Goal: Find specific page/section: Find specific page/section

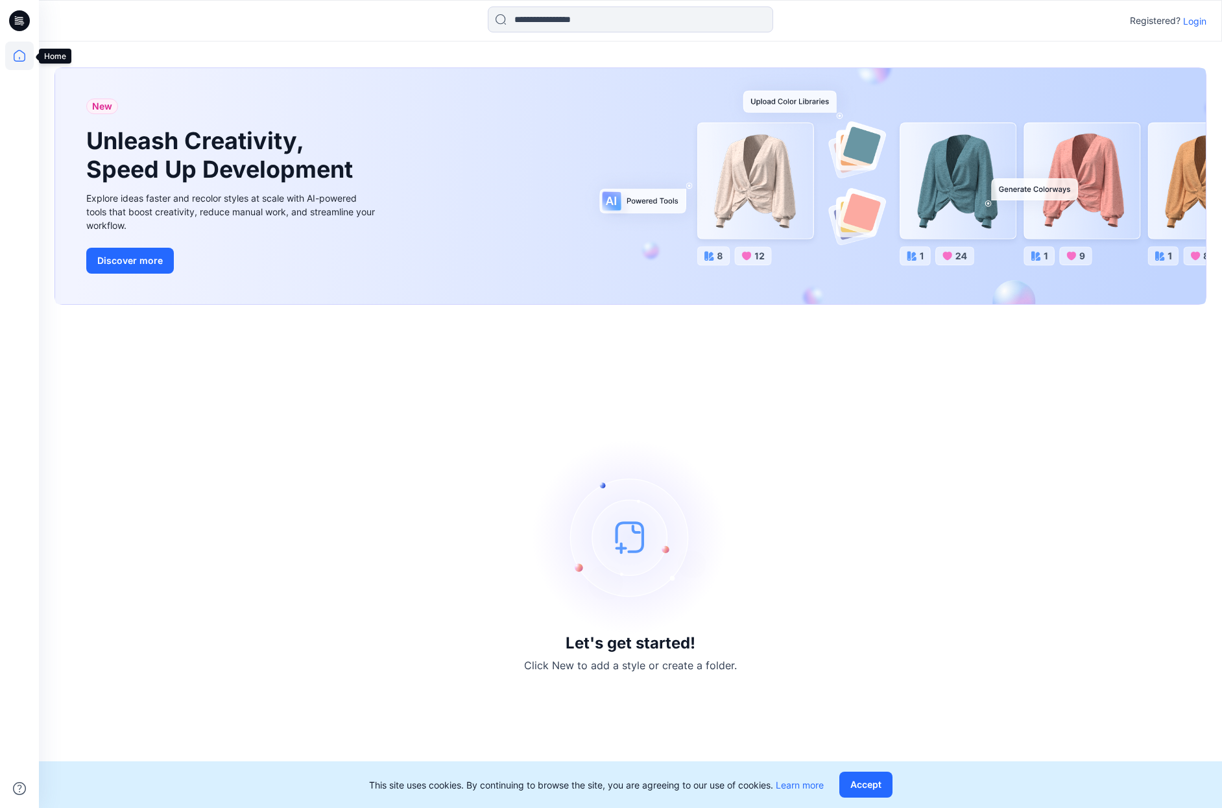
click at [19, 56] on icon at bounding box center [19, 56] width 29 height 29
click at [1192, 20] on p "Login" at bounding box center [1194, 21] width 23 height 14
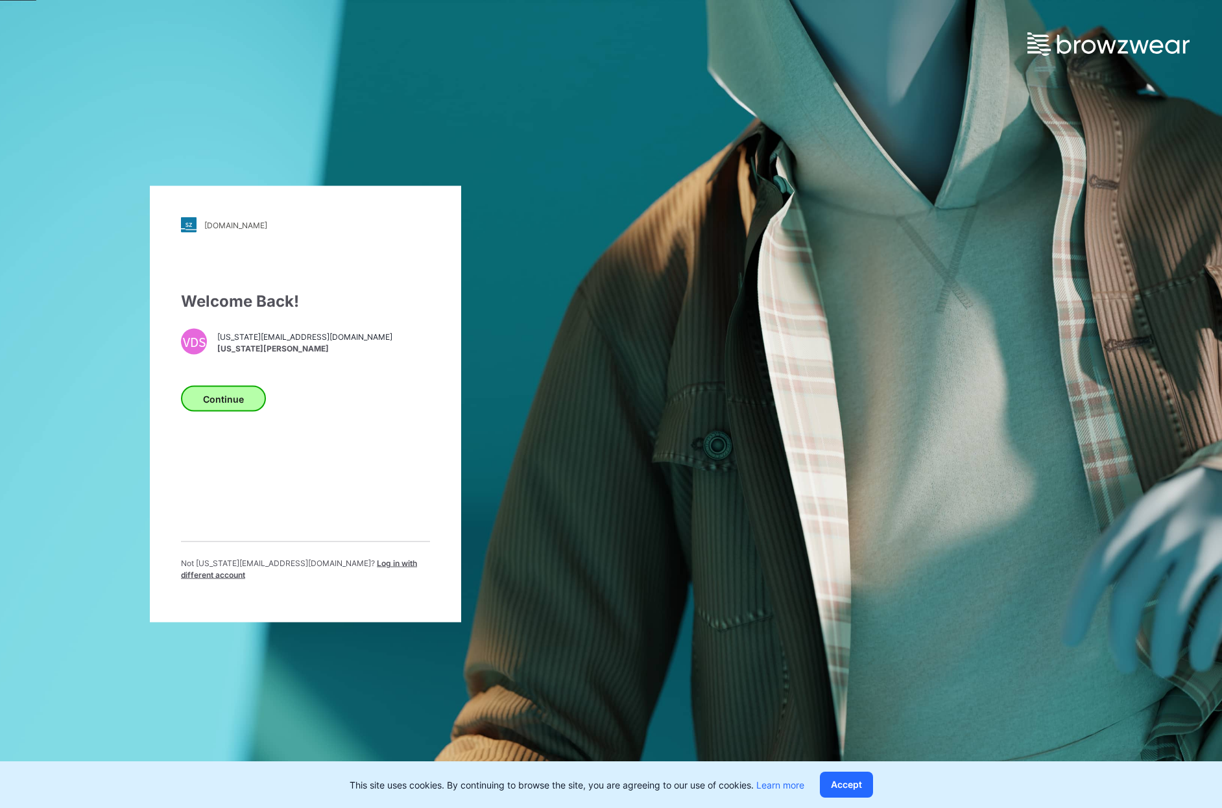
click at [229, 401] on button "Continue" at bounding box center [223, 399] width 85 height 26
click at [217, 396] on button "Continue" at bounding box center [223, 399] width 85 height 26
click at [250, 319] on div "Welcome Back! VDS [US_STATE][EMAIL_ADDRESS][DOMAIN_NAME] [US_STATE][PERSON_NAME…" at bounding box center [305, 441] width 249 height 302
click at [248, 342] on span "[US_STATE][EMAIL_ADDRESS][DOMAIN_NAME]" at bounding box center [304, 337] width 175 height 12
click at [195, 339] on div "VDS" at bounding box center [194, 342] width 26 height 26
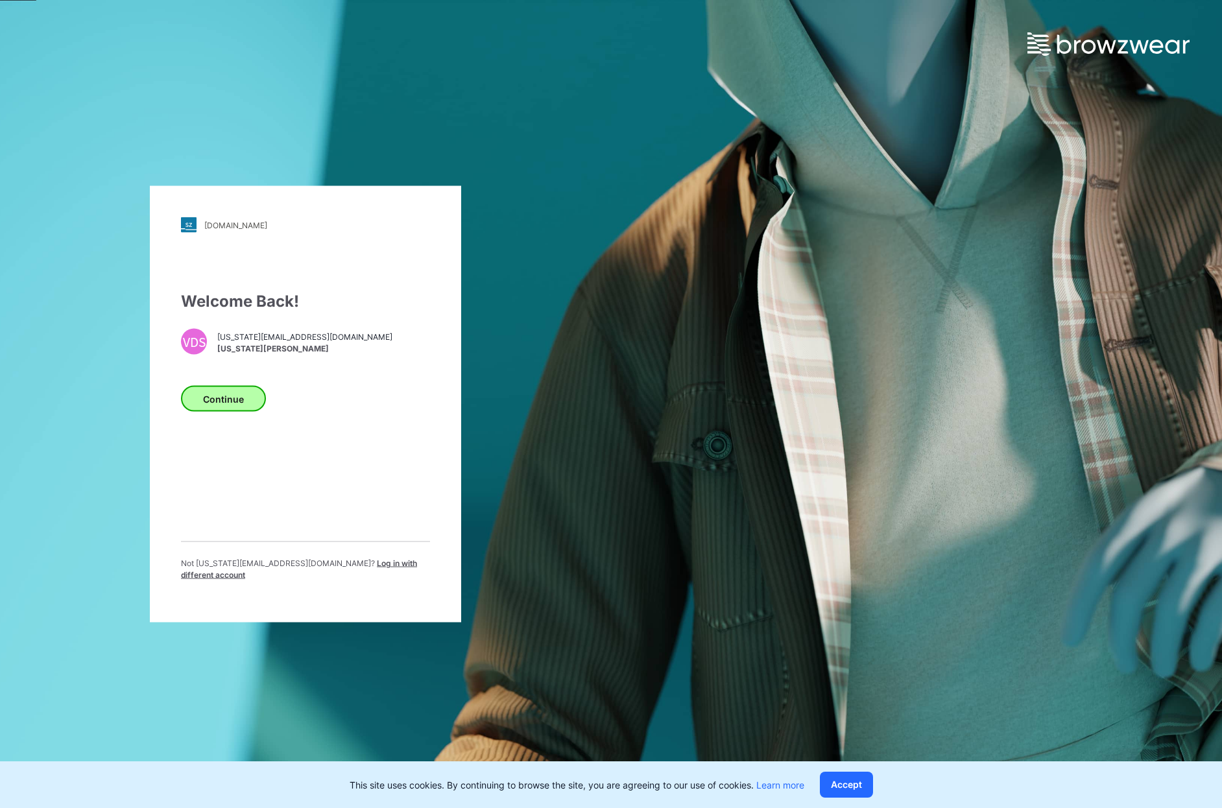
click at [221, 397] on button "Continue" at bounding box center [223, 399] width 85 height 26
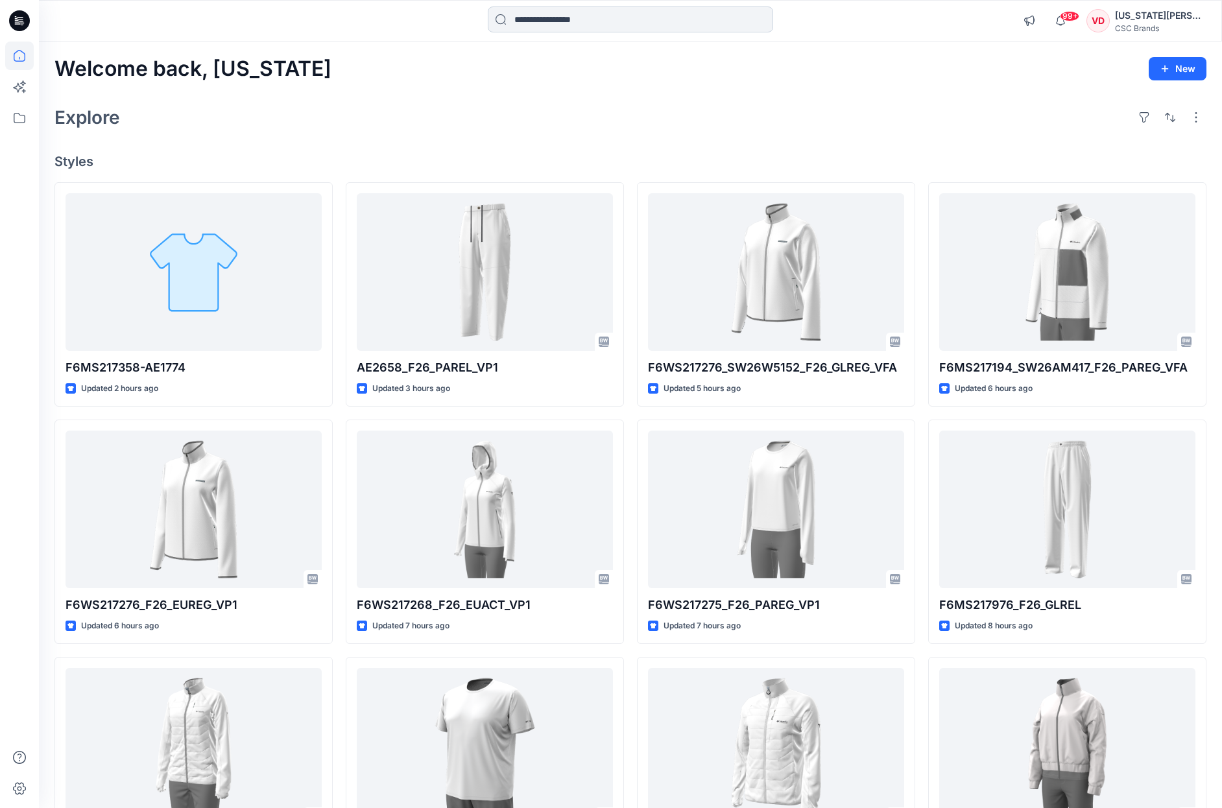
click at [635, 8] on input at bounding box center [630, 19] width 285 height 26
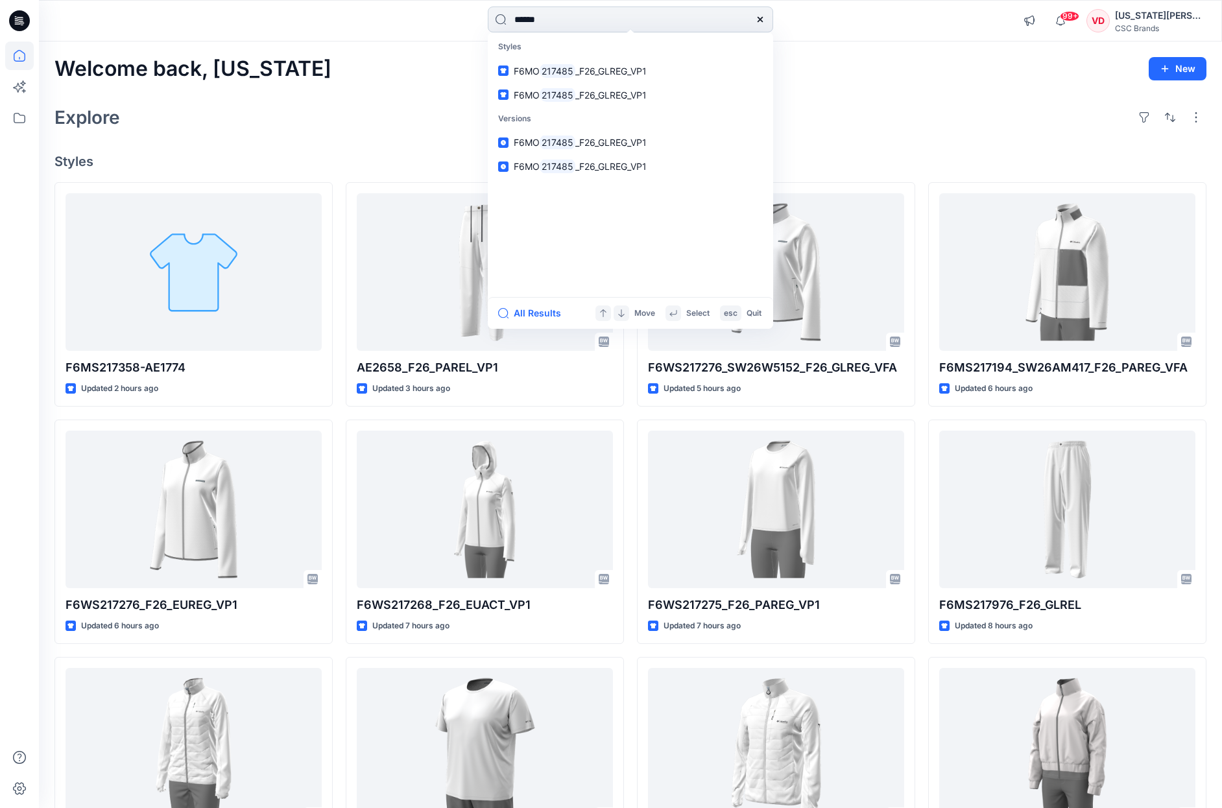
type input "******"
click at [656, 66] on link "F6MO 217485 _F26_GLREG_VP1" at bounding box center [630, 71] width 280 height 24
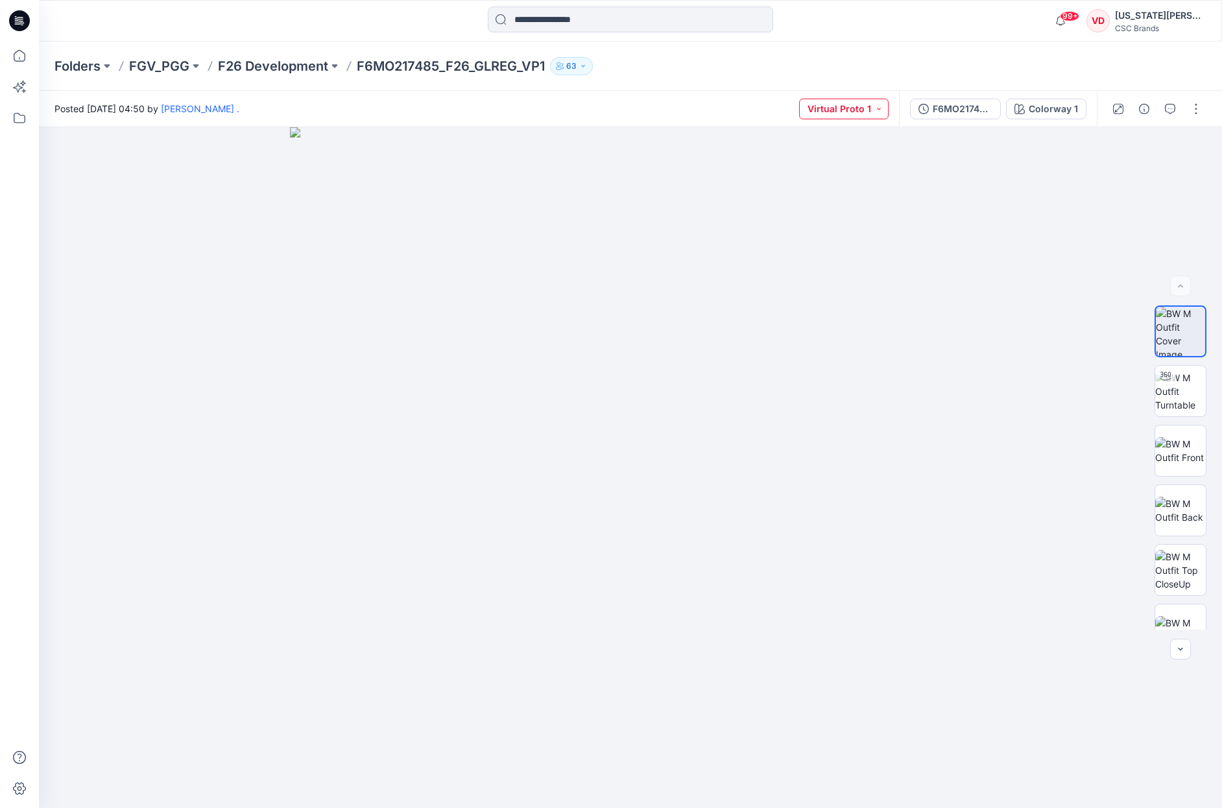
click at [881, 106] on button "Virtual Proto 1" at bounding box center [844, 109] width 90 height 21
click at [836, 254] on p "F/A Virtual" at bounding box center [821, 254] width 43 height 17
click at [883, 104] on button "F/A Virtual" at bounding box center [851, 109] width 73 height 21
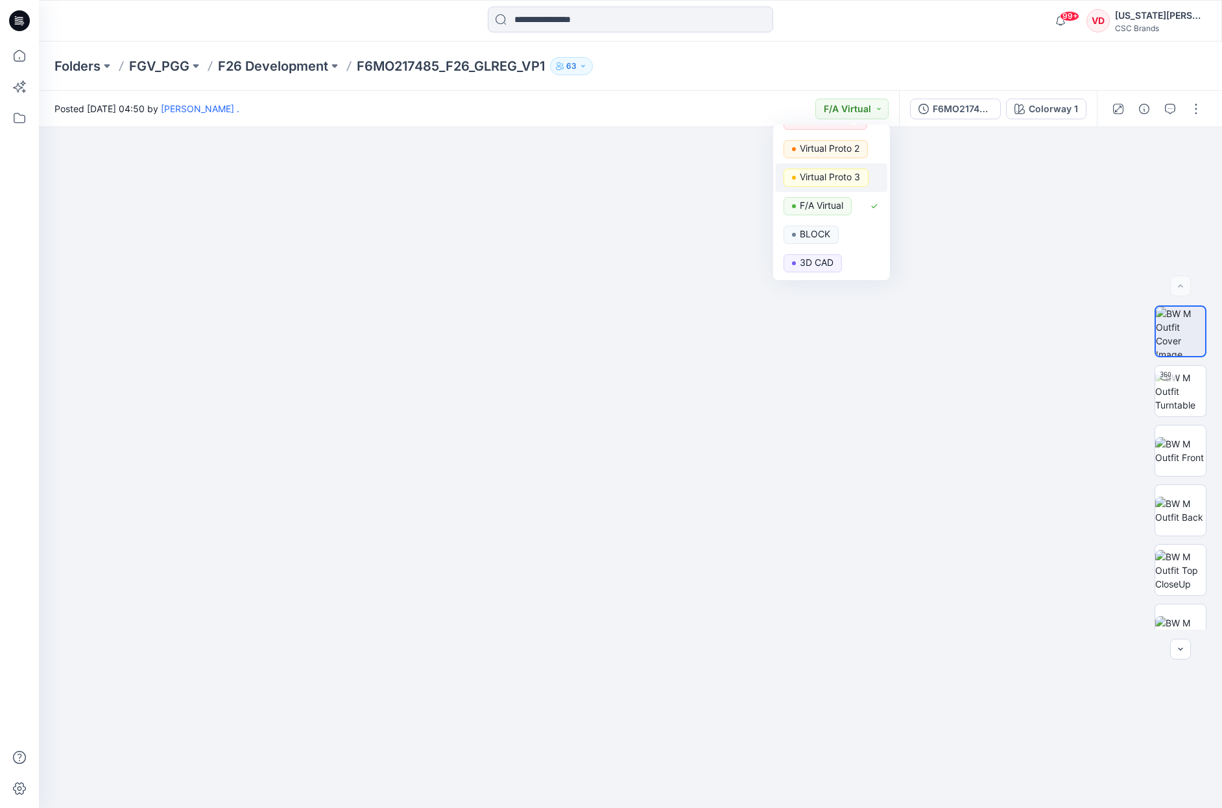
scroll to position [49, 0]
click at [821, 264] on p "3D CAD" at bounding box center [817, 262] width 34 height 17
click at [865, 100] on button "3D CAD" at bounding box center [858, 109] width 60 height 21
click at [824, 250] on p "F/A Virtual" at bounding box center [821, 254] width 43 height 17
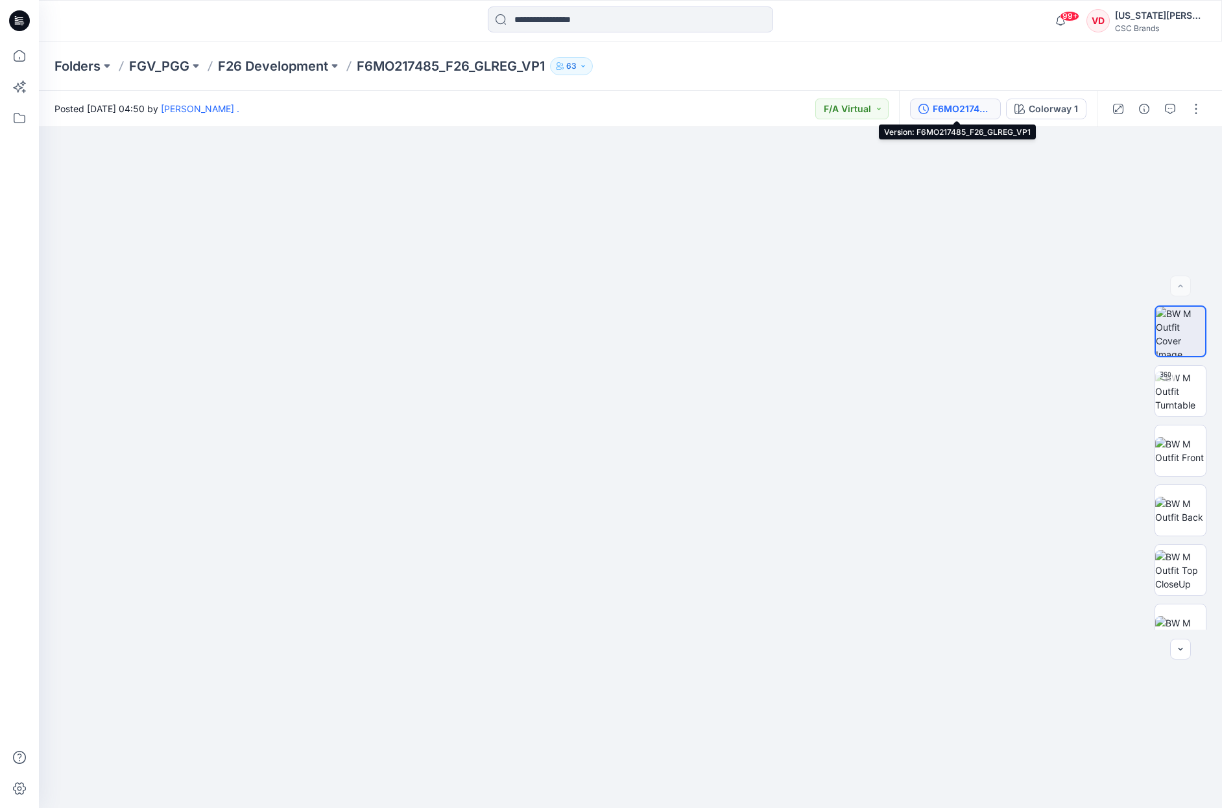
click at [966, 106] on div "F6MO217485_F26_GLREG_VP1" at bounding box center [963, 109] width 60 height 14
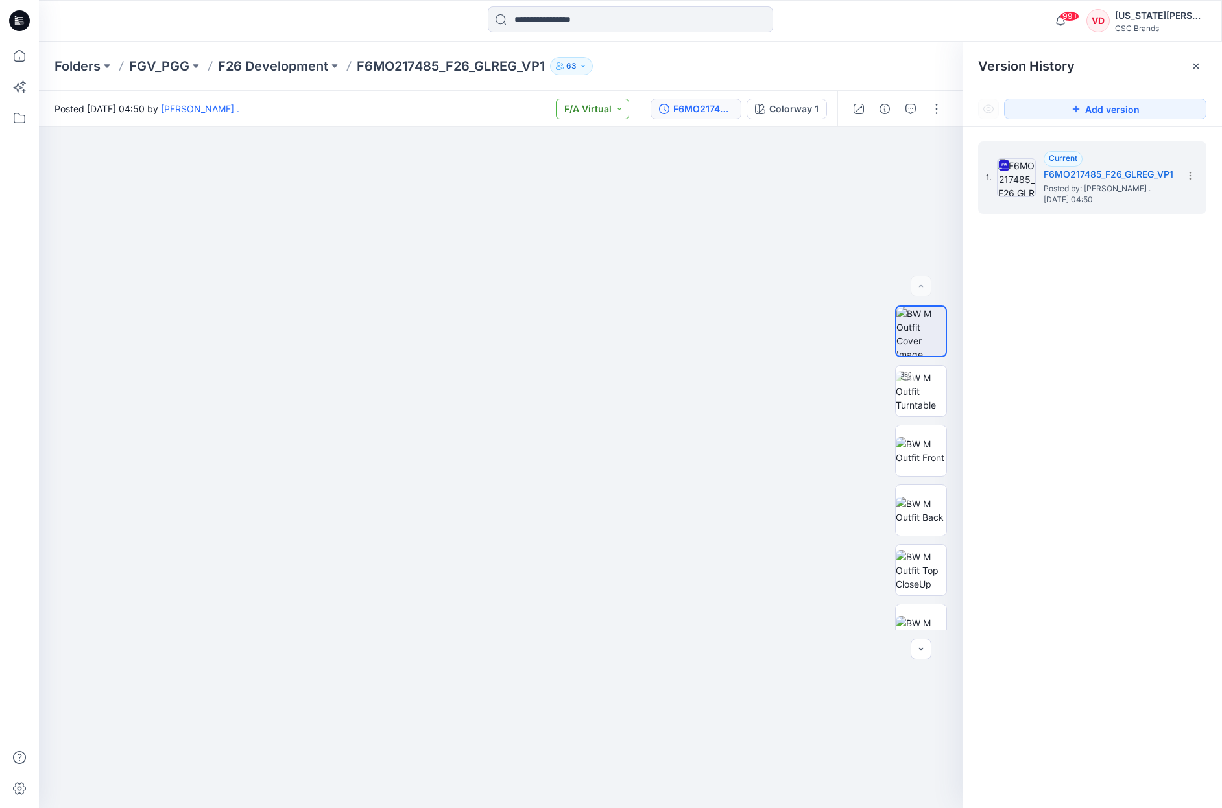
click at [602, 109] on button "F/A Virtual" at bounding box center [592, 109] width 73 height 21
click at [767, 216] on img at bounding box center [500, 427] width 843 height 762
click at [936, 110] on button "button" at bounding box center [936, 109] width 21 height 21
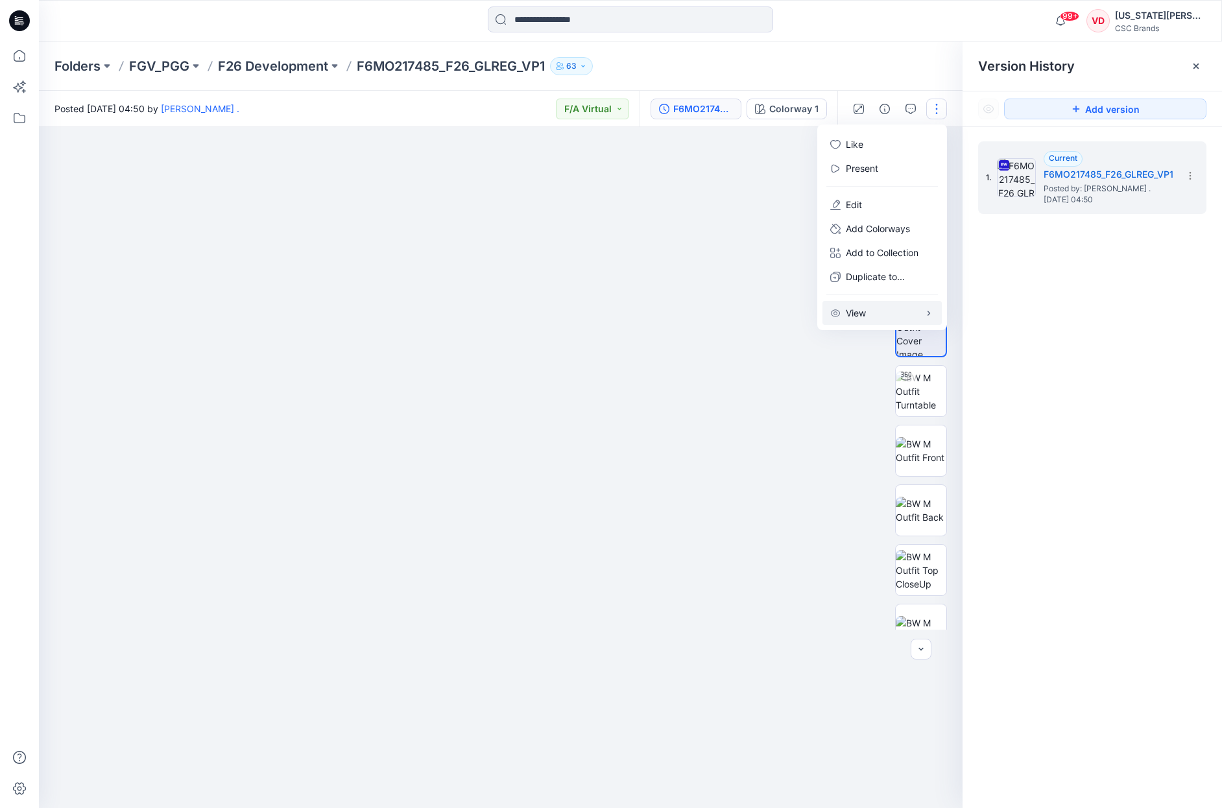
click at [891, 310] on button "View" at bounding box center [881, 313] width 119 height 24
click at [728, 245] on img at bounding box center [500, 427] width 843 height 762
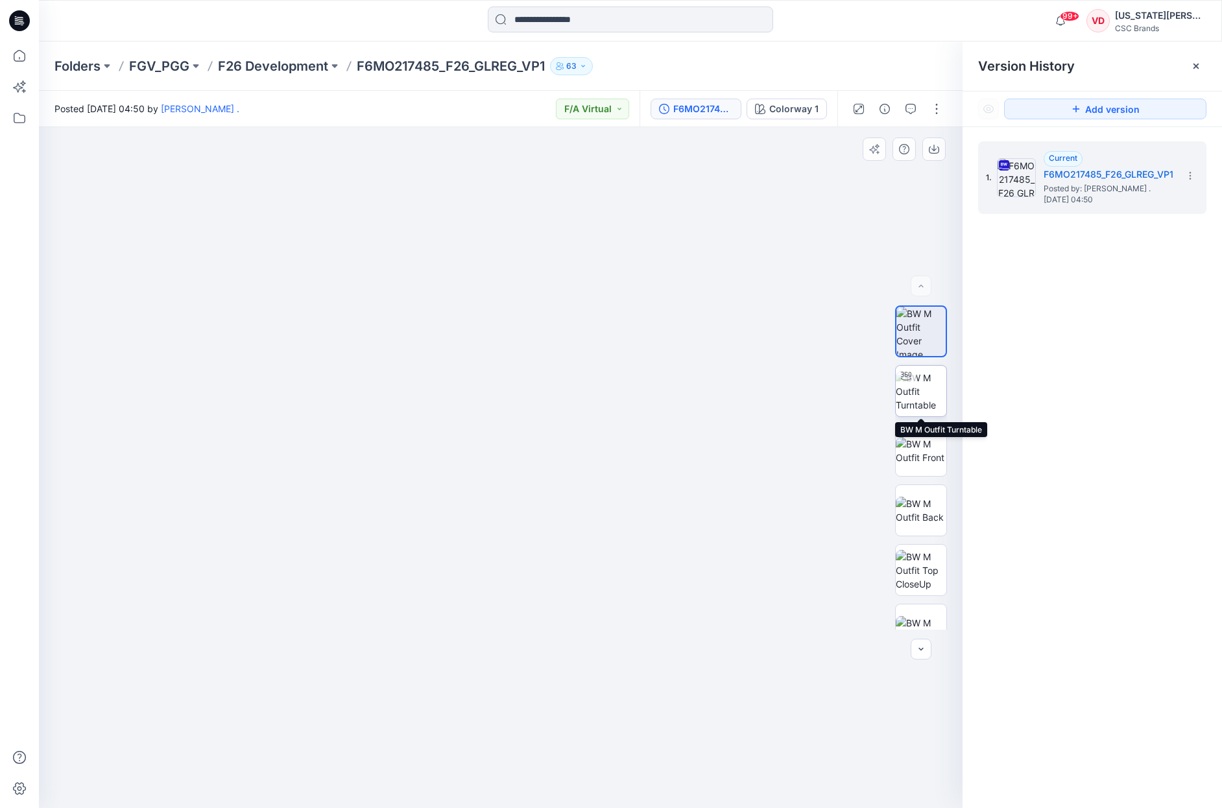
click at [907, 406] on img at bounding box center [921, 391] width 51 height 41
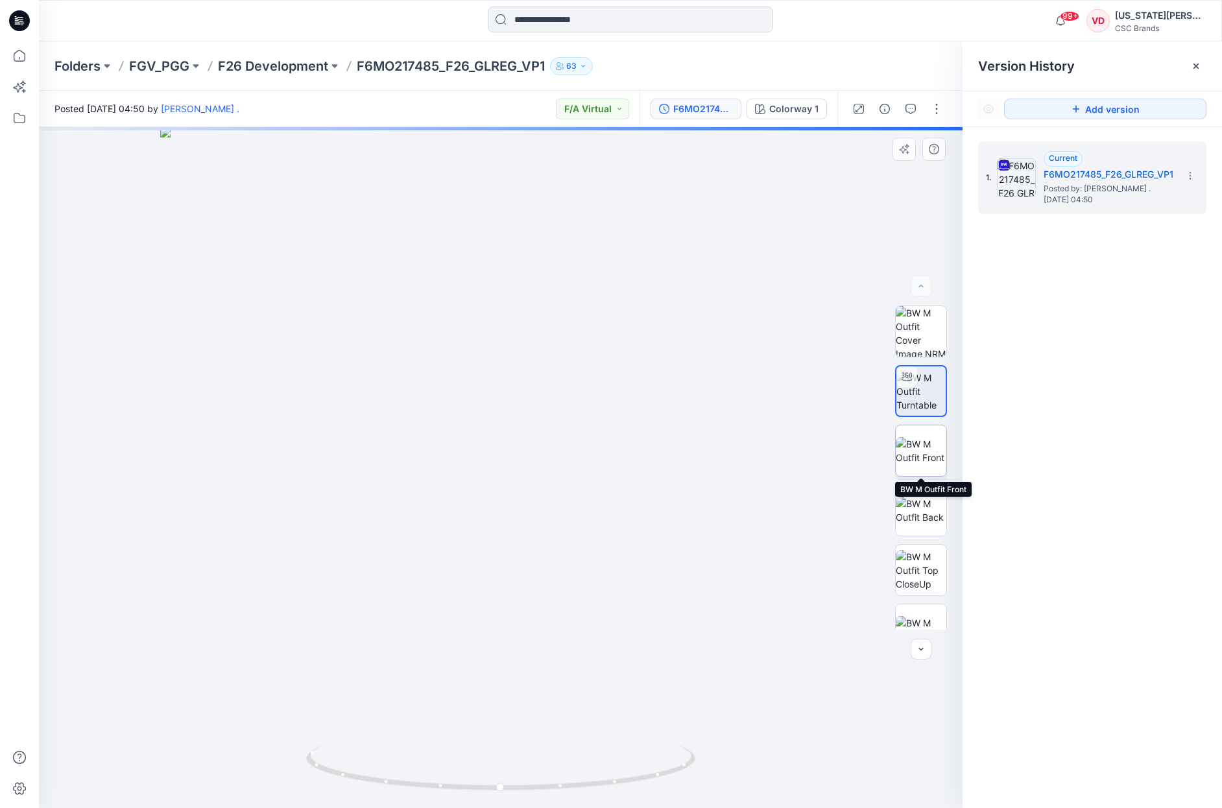
click at [920, 453] on img at bounding box center [921, 450] width 51 height 27
click at [919, 651] on icon "button" at bounding box center [921, 649] width 10 height 10
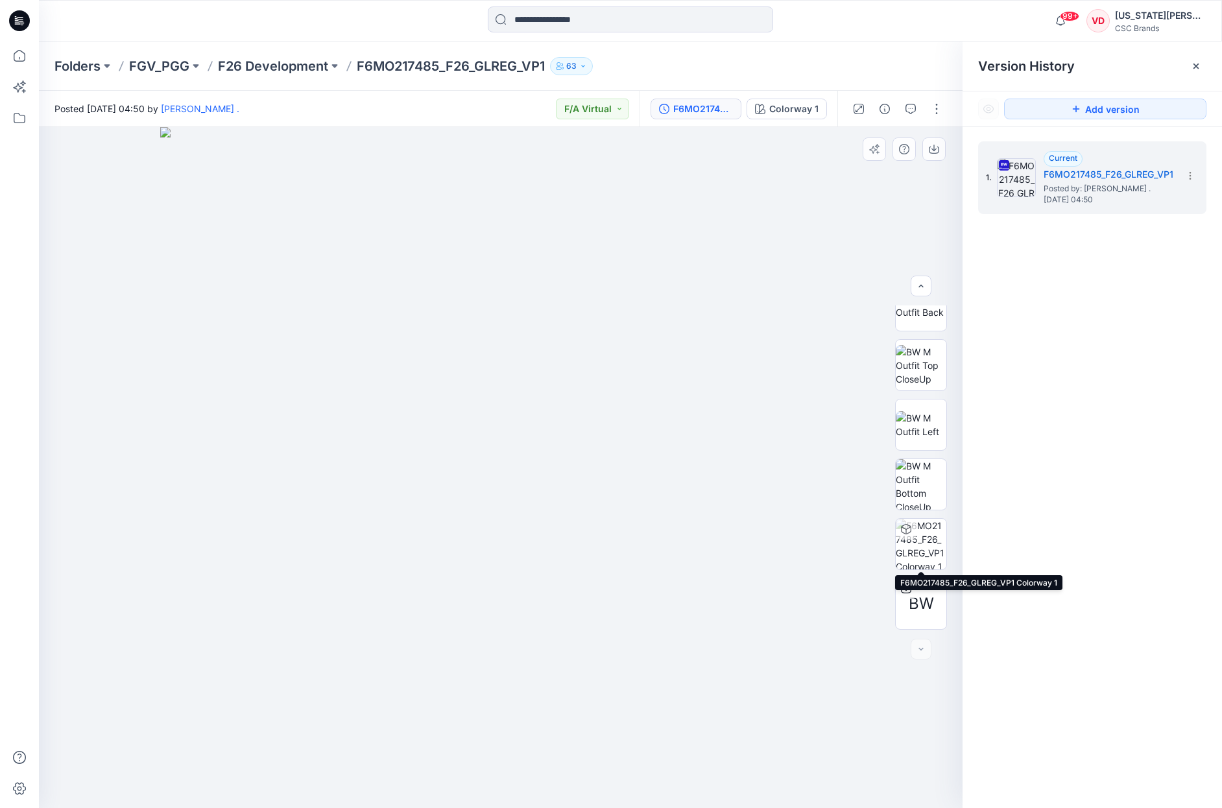
scroll to position [0, 0]
click at [920, 533] on img at bounding box center [921, 544] width 51 height 51
click at [940, 110] on button "button" at bounding box center [936, 109] width 21 height 21
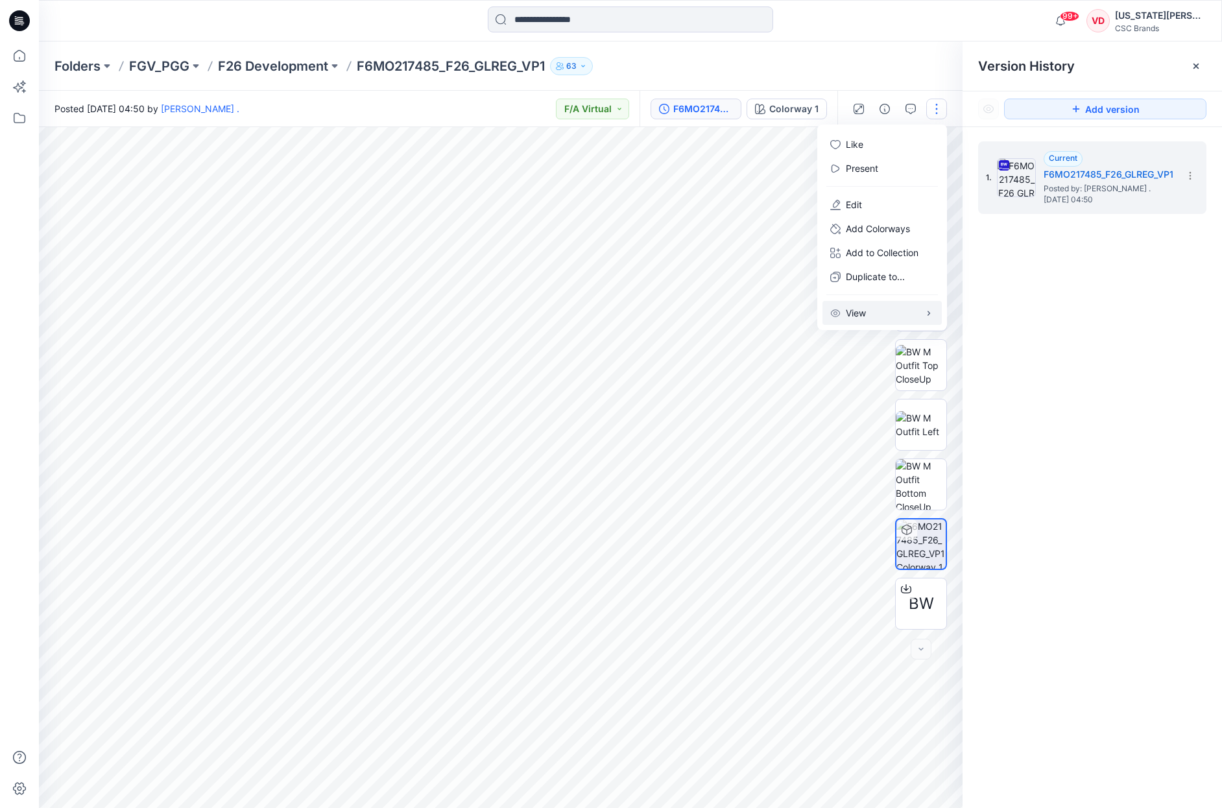
click at [926, 310] on icon "button" at bounding box center [929, 313] width 10 height 10
click at [38, 436] on div "99+ Notifications Bapu Ramachandra shared AE2658_F26_PAREL_VP1 in F26 Developme…" at bounding box center [611, 404] width 1222 height 808
click at [917, 354] on img at bounding box center [921, 365] width 51 height 41
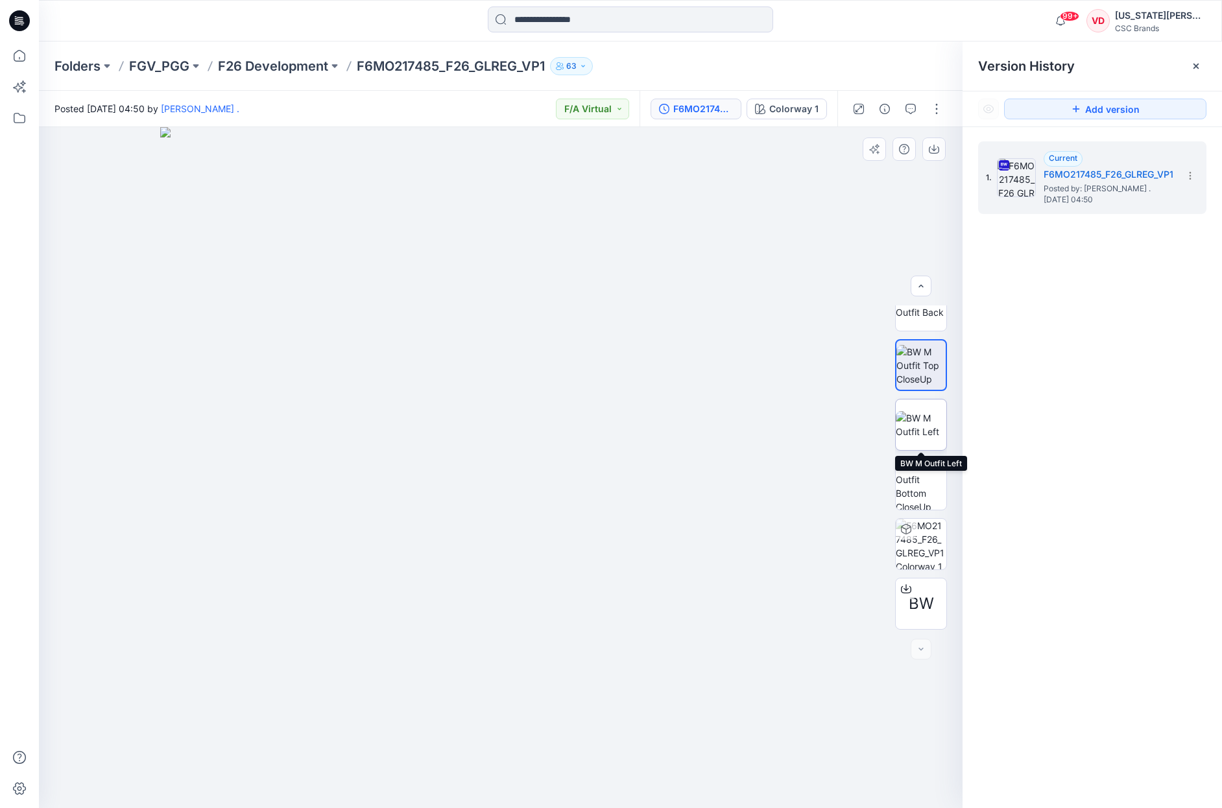
click at [909, 432] on img at bounding box center [921, 424] width 51 height 27
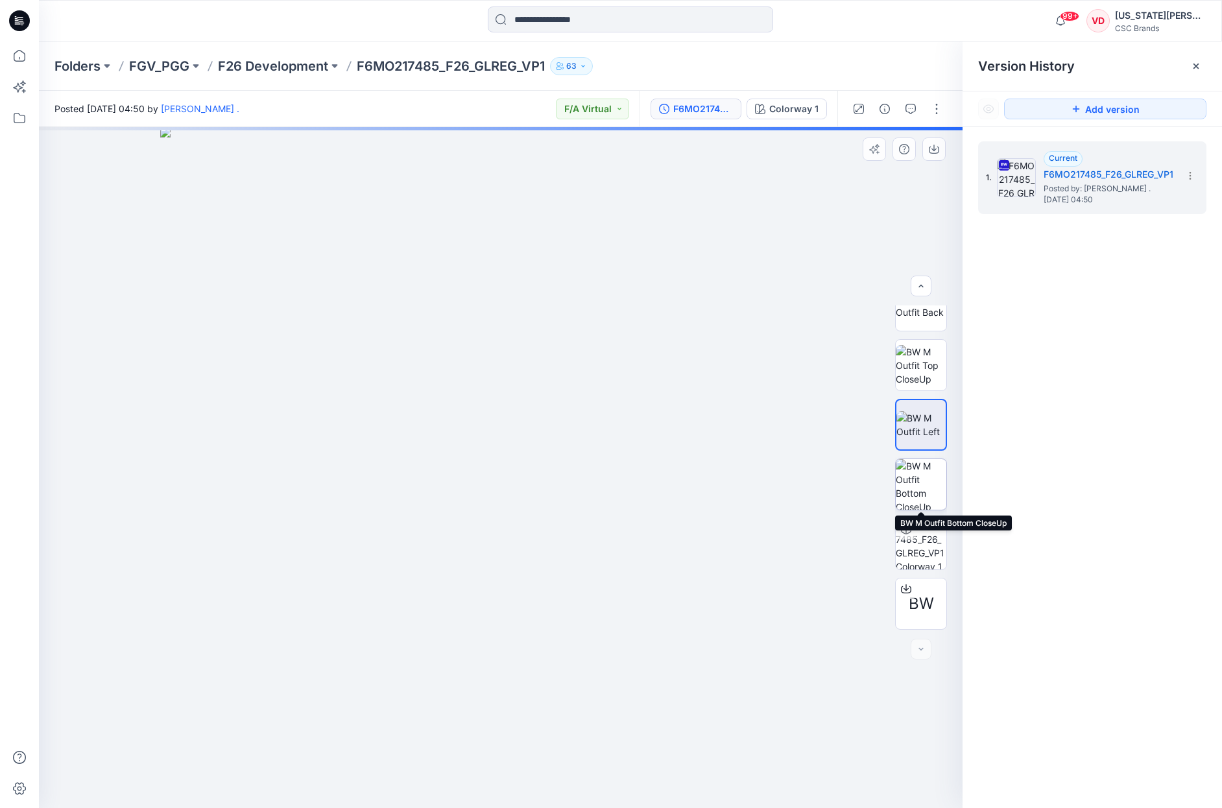
click at [920, 488] on img at bounding box center [921, 484] width 51 height 51
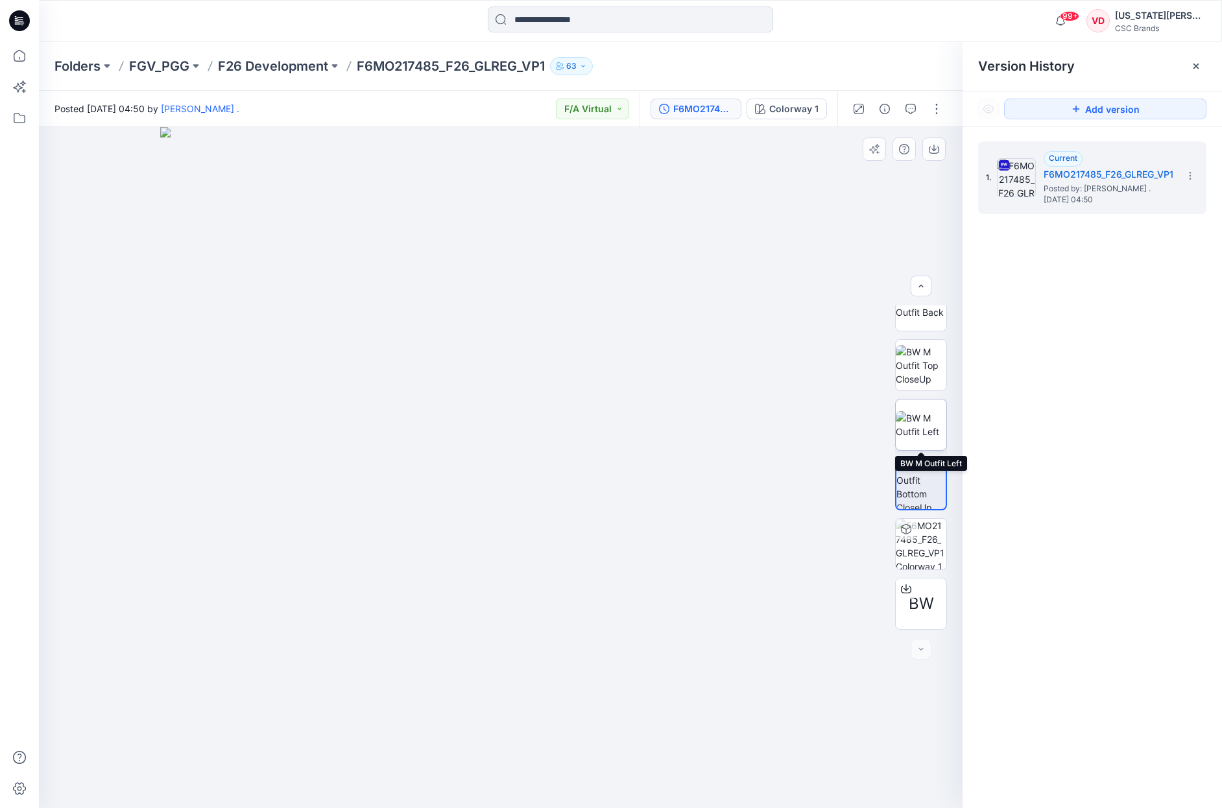
click at [910, 413] on img at bounding box center [921, 424] width 51 height 27
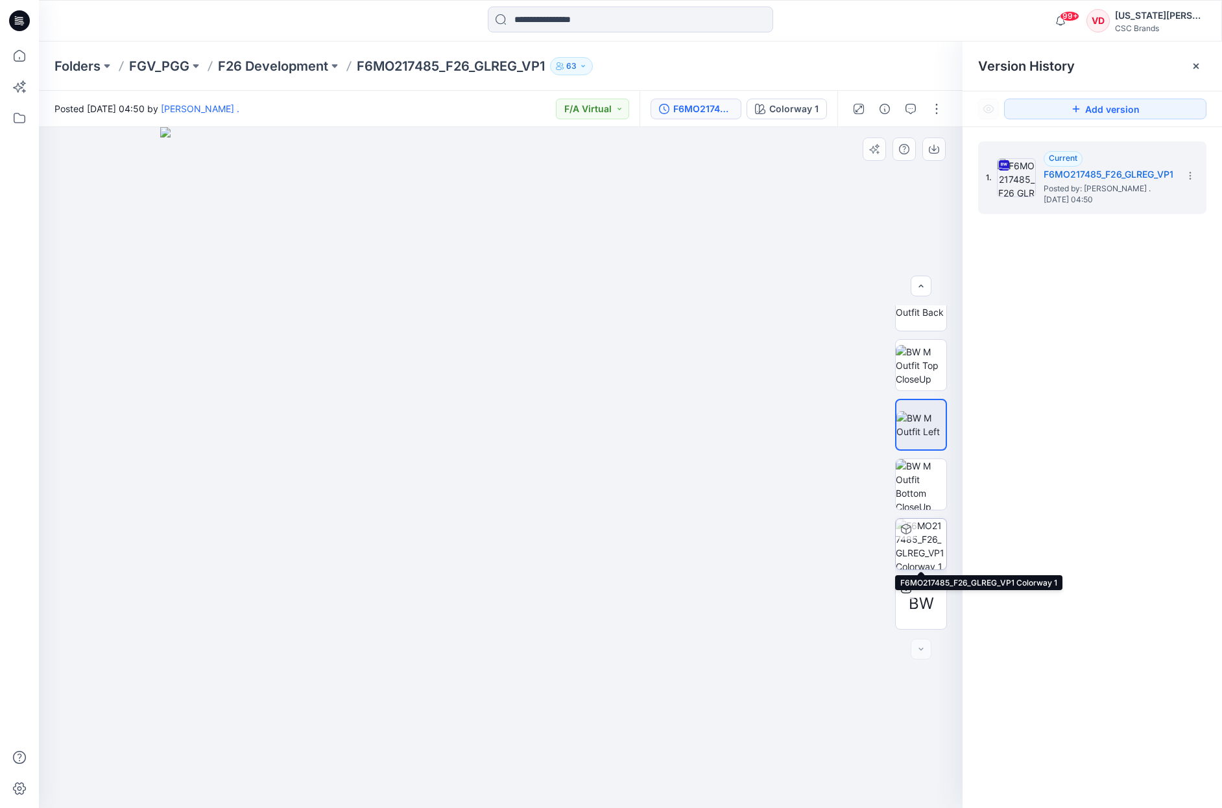
click at [917, 545] on img at bounding box center [921, 544] width 51 height 51
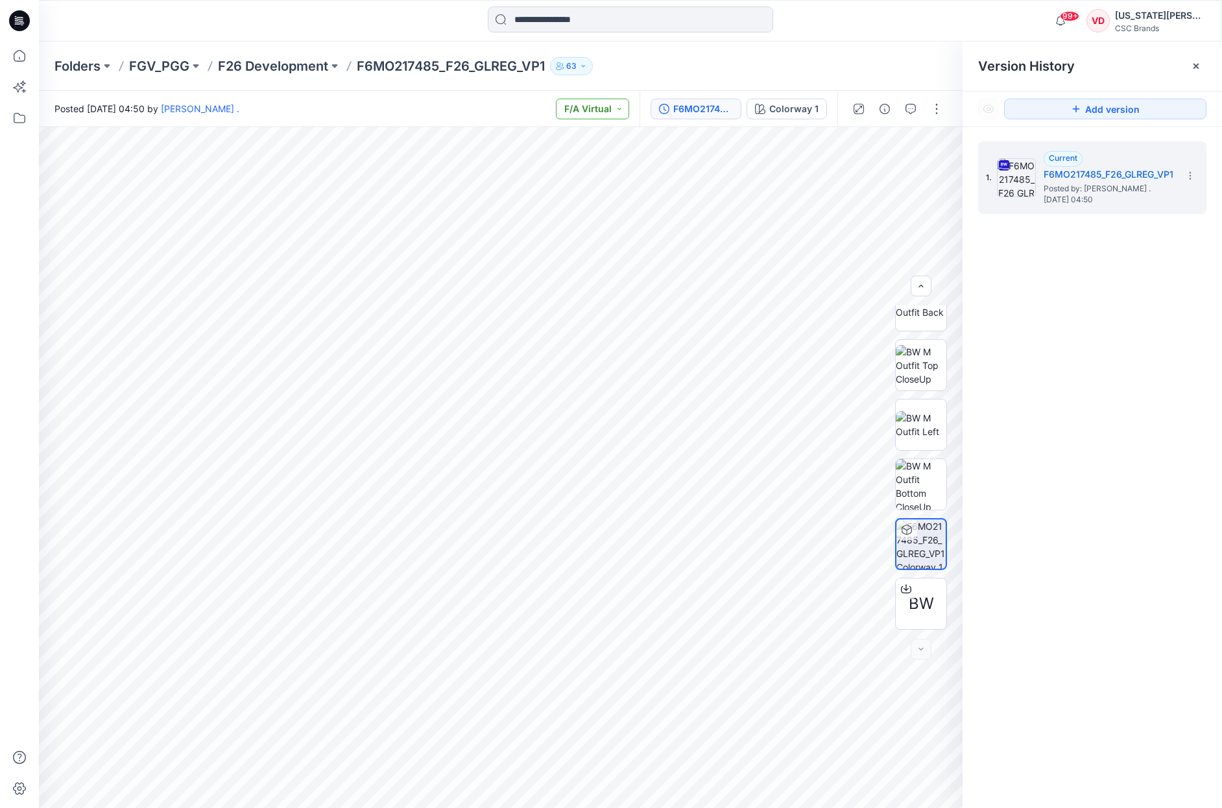
click at [624, 109] on button "F/A Virtual" at bounding box center [592, 109] width 73 height 21
click at [562, 258] on p "3D CAD" at bounding box center [557, 262] width 34 height 17
click at [717, 114] on div "F6MO217485_F26_GLREG_VP1" at bounding box center [703, 109] width 60 height 14
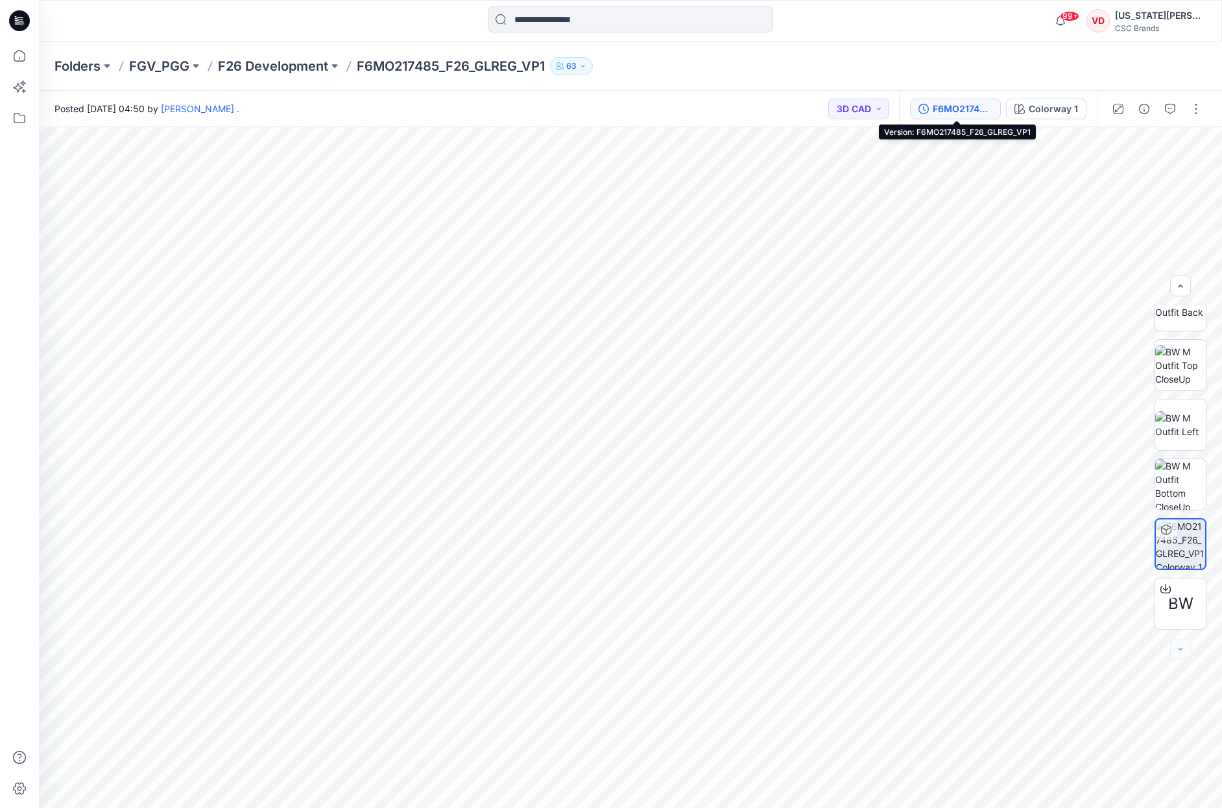
click at [970, 106] on div "F6MO217485_F26_GLREG_VP1" at bounding box center [963, 109] width 60 height 14
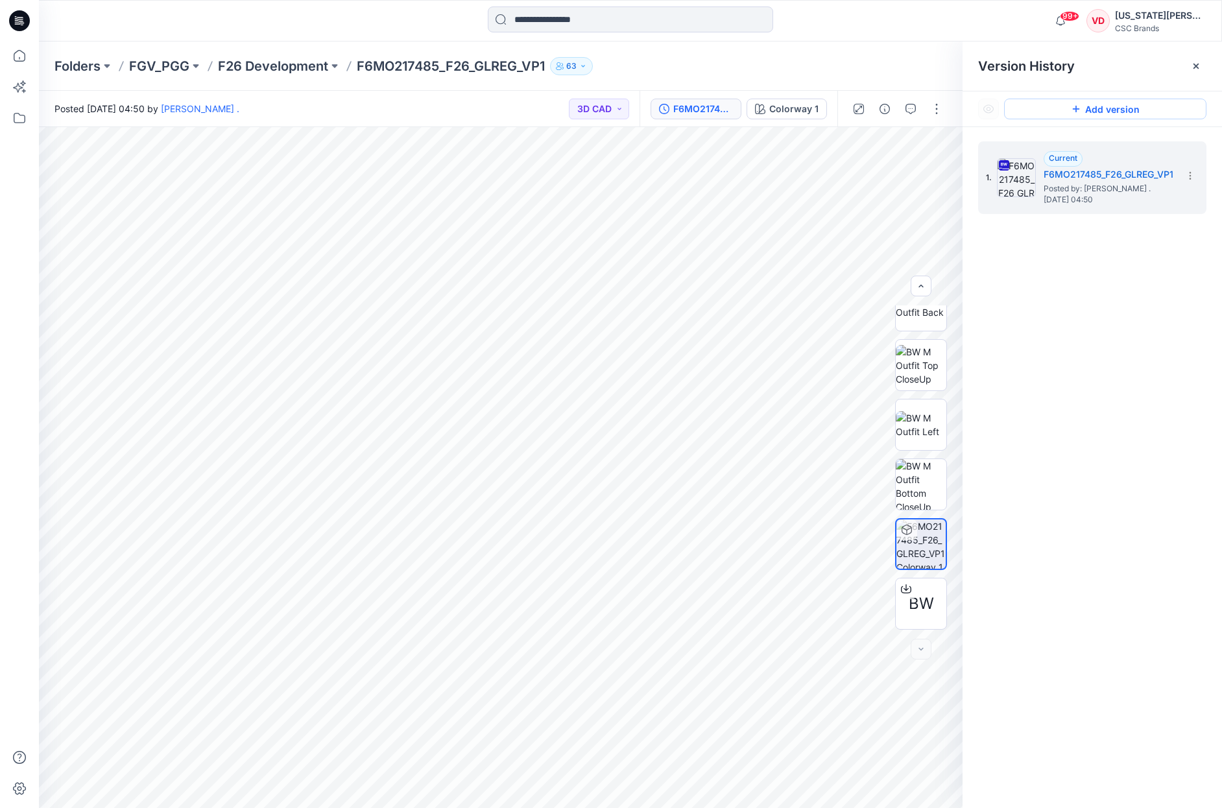
click at [1087, 107] on button "Add version" at bounding box center [1105, 109] width 202 height 21
click at [625, 108] on button "3D CAD" at bounding box center [599, 109] width 60 height 21
click at [584, 169] on p "Virtual Proto 1" at bounding box center [569, 169] width 59 height 17
click at [623, 110] on button "Virtual Proto 1" at bounding box center [585, 109] width 90 height 21
click at [587, 195] on p "Virtual Proto 2" at bounding box center [570, 197] width 60 height 17
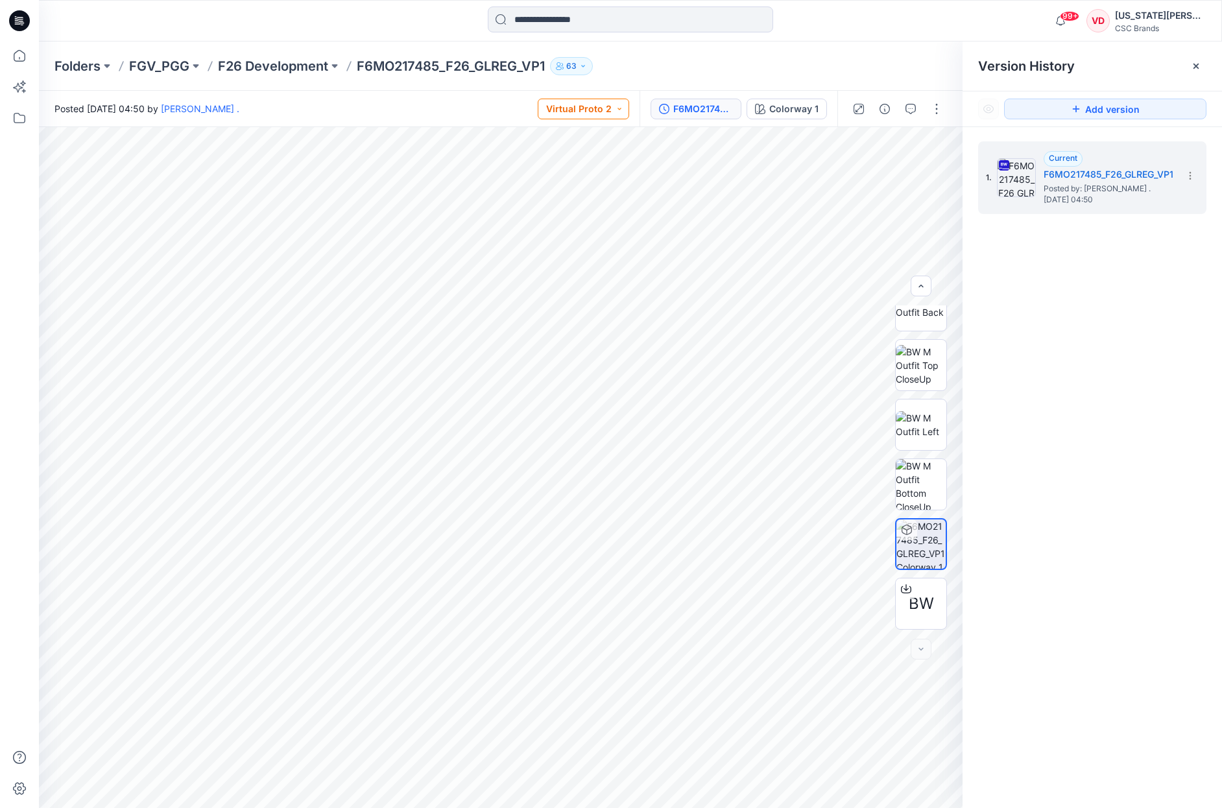
click at [623, 116] on button "Virtual Proto 2" at bounding box center [583, 109] width 91 height 21
click at [567, 202] on p "F/A Virtual" at bounding box center [561, 205] width 43 height 17
click at [335, 64] on button at bounding box center [334, 66] width 13 height 18
click at [335, 63] on button at bounding box center [334, 66] width 13 height 18
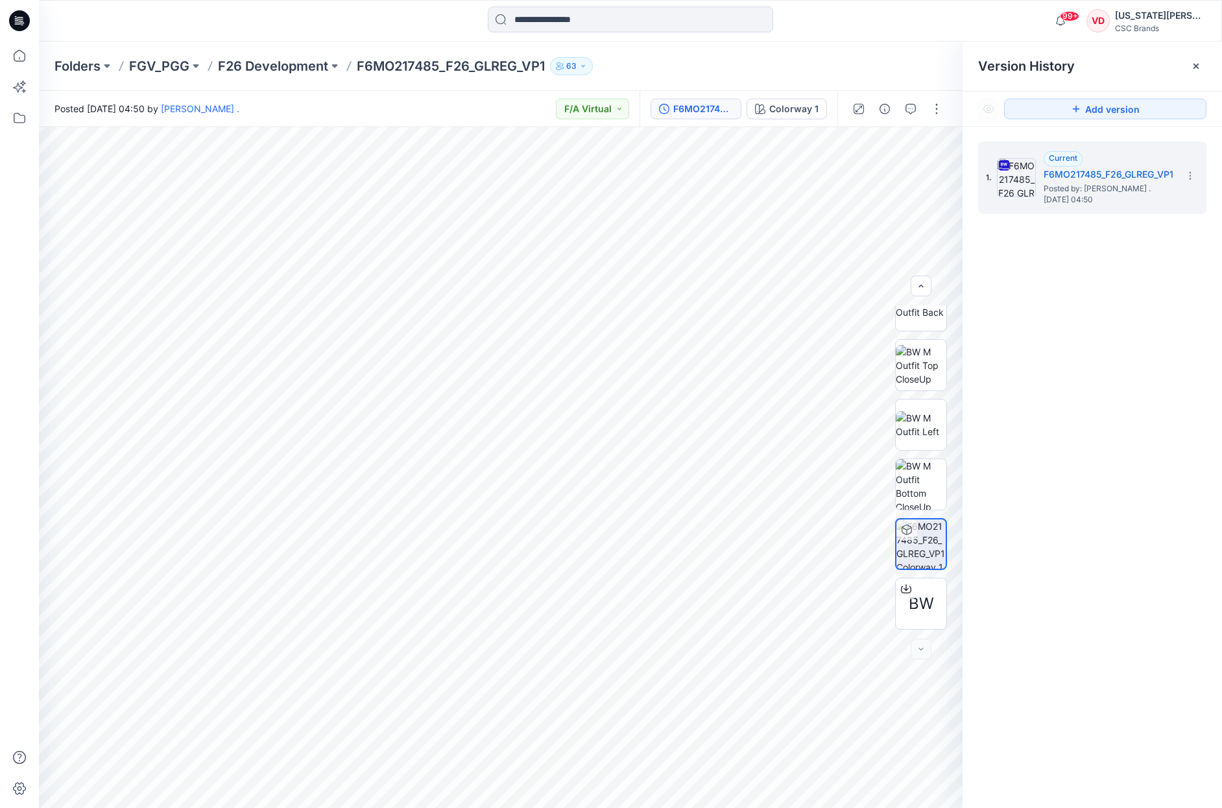
click at [584, 60] on button "63" at bounding box center [571, 66] width 43 height 18
